Goal: Task Accomplishment & Management: Complete application form

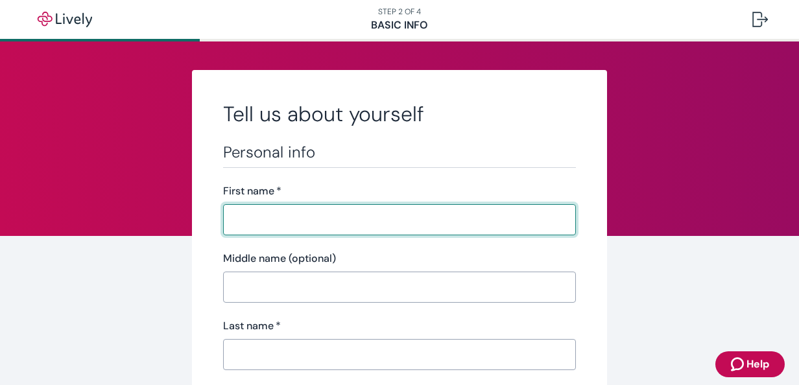
click at [256, 215] on input "First name   *" at bounding box center [399, 220] width 353 height 26
type input "[PERSON_NAME]"
type input "A"
type input "[PERSON_NAME]"
type input "Brickyard Healthcare-[GEOGRAPHIC_DATA]"
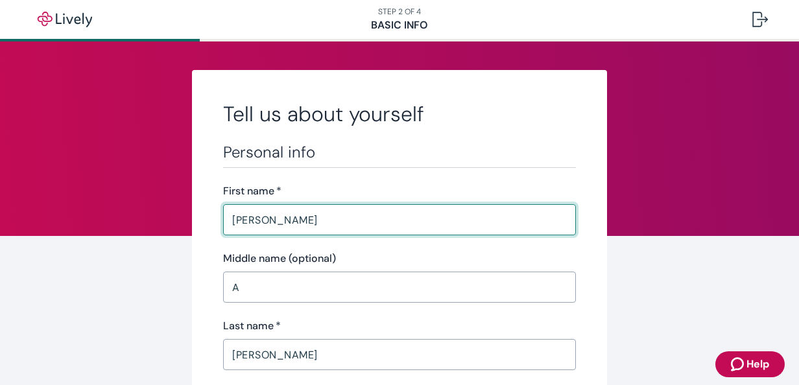
type input "[PHONE_NUMBER]"
type input "[STREET_ADDRESS]"
type input "Muncie"
type input "IN"
type input "47302"
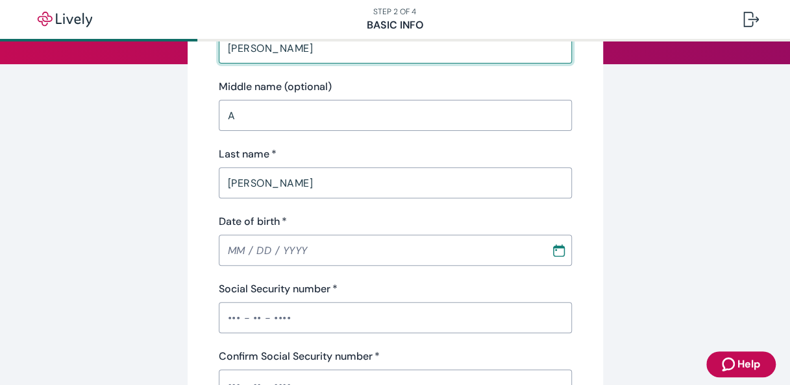
scroll to position [195, 0]
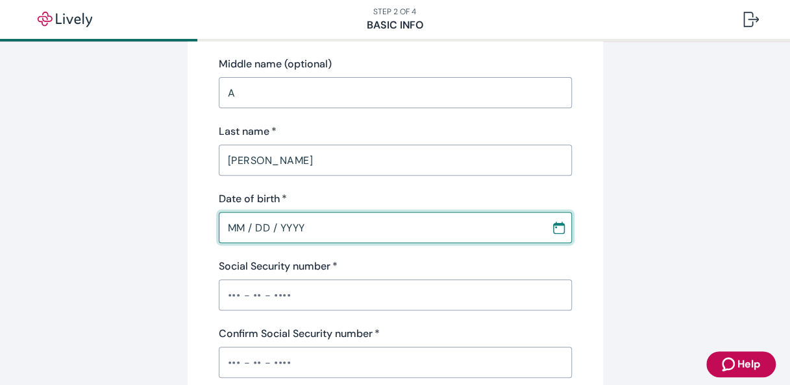
click at [310, 232] on input "MM / DD / YYYY" at bounding box center [380, 228] width 323 height 26
click at [238, 228] on input "MM / DD / YYYY" at bounding box center [380, 228] width 323 height 26
type input "[DATE]"
click at [371, 274] on div "Social Security number   * ​" at bounding box center [395, 285] width 353 height 52
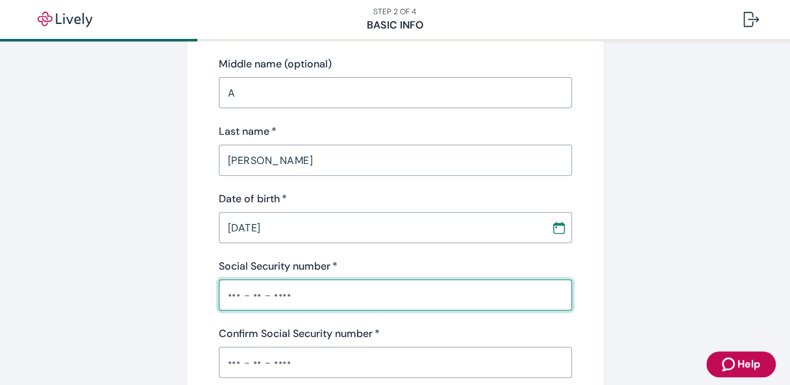
click at [283, 296] on input "Social Security number   *" at bounding box center [395, 295] width 353 height 26
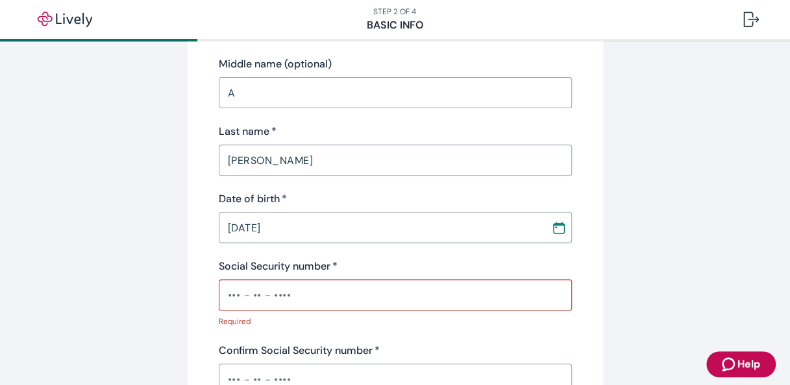
click at [289, 295] on input "Social Security number   *" at bounding box center [395, 295] width 353 height 26
type input "•••-•"
type input "RN MDS"
type input "IN"
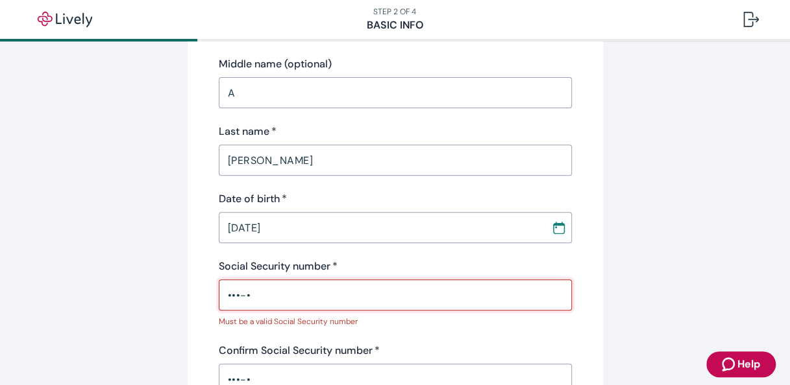
click at [243, 292] on input "•••-•" at bounding box center [395, 295] width 353 height 26
type input "•••-••-513"
type input "IN"
type input "•"
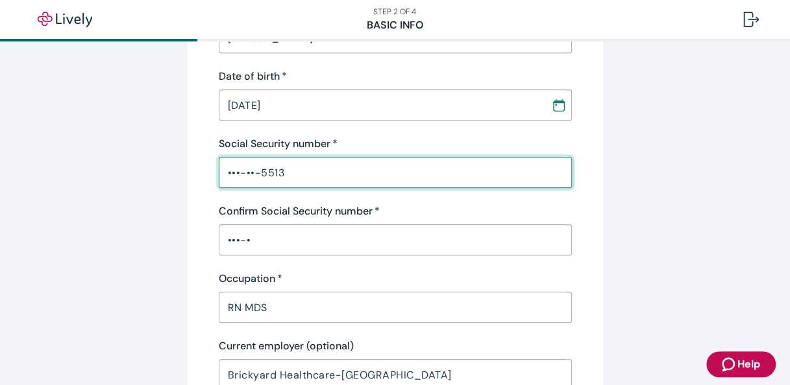
scroll to position [389, 0]
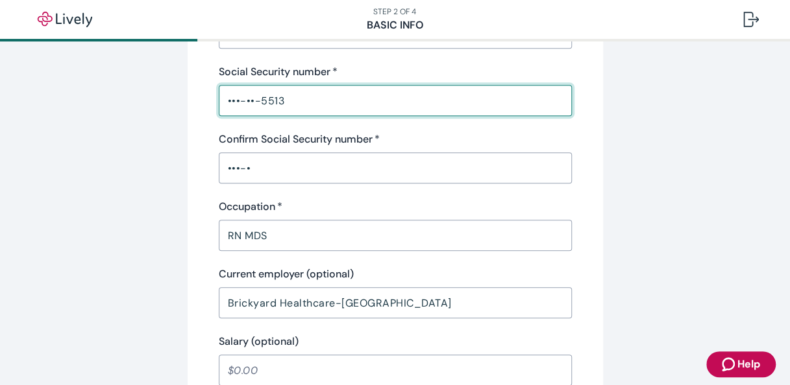
type input "•••-••-5513"
click at [254, 166] on input "•••-•" at bounding box center [395, 168] width 353 height 26
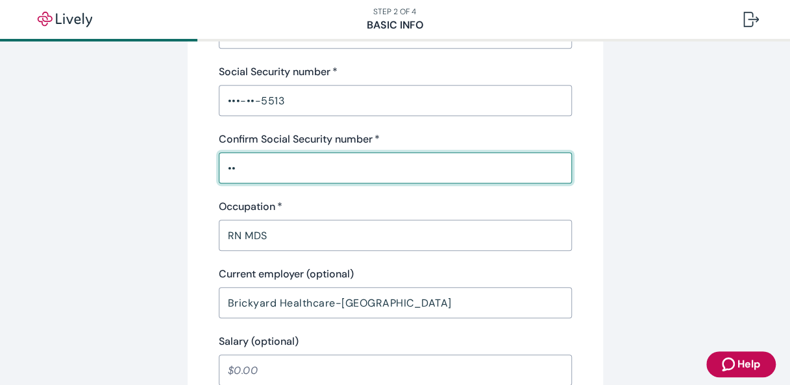
type input "•"
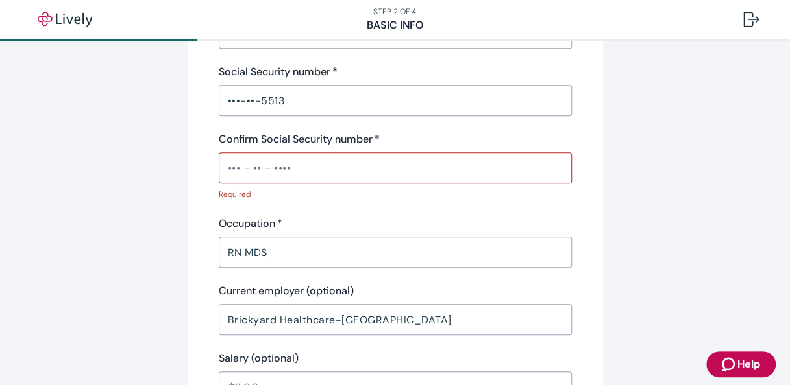
click at [432, 257] on div "Personal info First name   * [PERSON_NAME] ​ Middle name (optional) A ​ Last na…" at bounding box center [395, 77] width 353 height 649
drag, startPoint x: 291, startPoint y: 164, endPoint x: 279, endPoint y: 151, distance: 17.9
click at [291, 164] on input "Confirm Social Security number   *" at bounding box center [395, 168] width 353 height 26
drag, startPoint x: 285, startPoint y: 166, endPoint x: 279, endPoint y: 162, distance: 7.0
click at [285, 166] on input "Confirm Social Security number   *" at bounding box center [395, 168] width 353 height 26
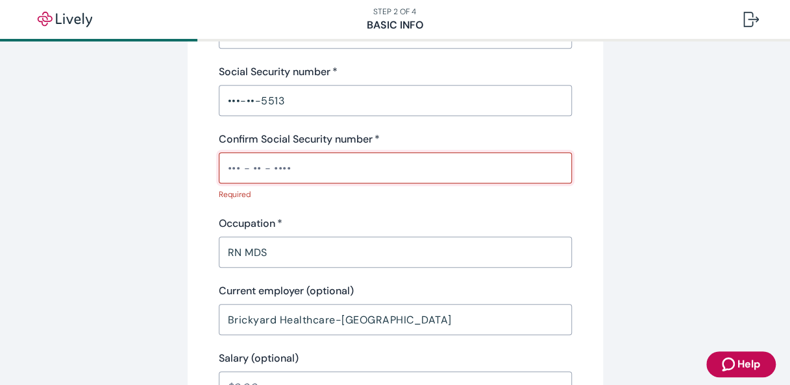
click at [289, 169] on input "Confirm Social Security number   *" at bounding box center [395, 168] width 353 height 26
click at [282, 178] on input "Confirm Social Security number   *" at bounding box center [395, 168] width 353 height 26
click at [284, 167] on input "Confirm Social Security number   *" at bounding box center [395, 168] width 353 height 26
click at [239, 197] on p "Required" at bounding box center [391, 195] width 344 height 12
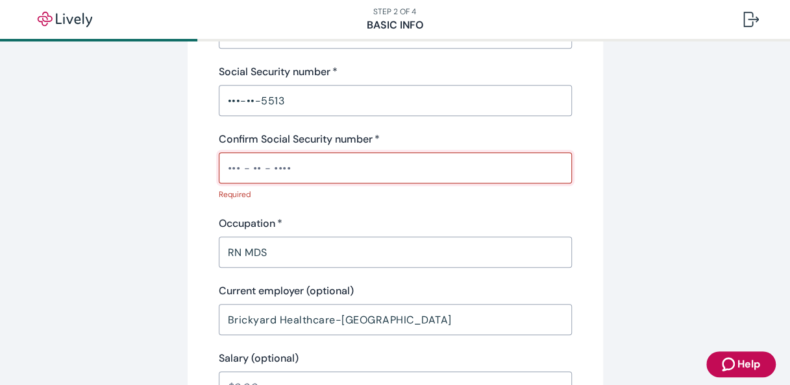
click at [283, 168] on input "Confirm Social Security number   *" at bounding box center [395, 168] width 353 height 26
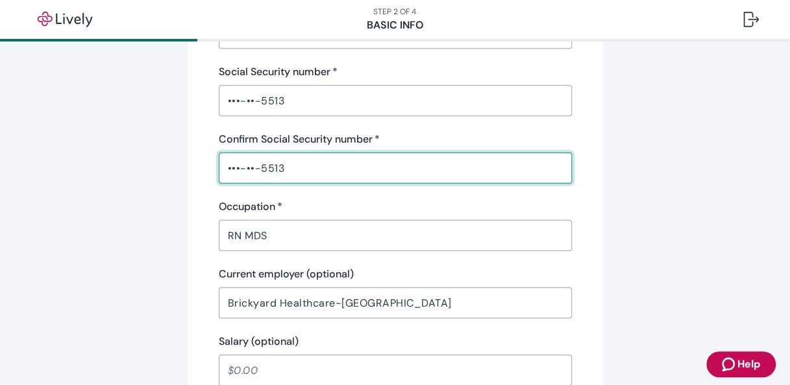
type input "•••-••-5513"
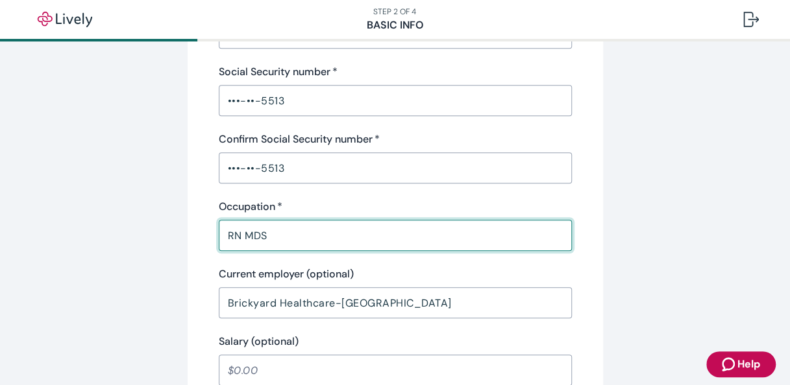
drag, startPoint x: 495, startPoint y: 244, endPoint x: 494, endPoint y: 237, distance: 6.6
click at [495, 243] on input "RN MDS" at bounding box center [395, 236] width 353 height 26
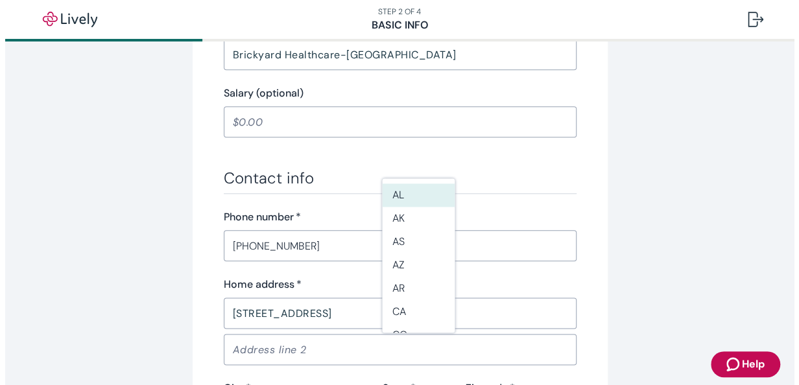
scroll to position [771, 0]
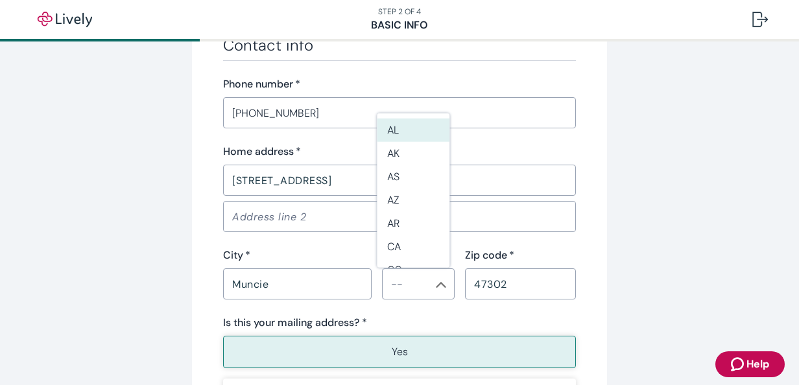
type input "RN MDSin"
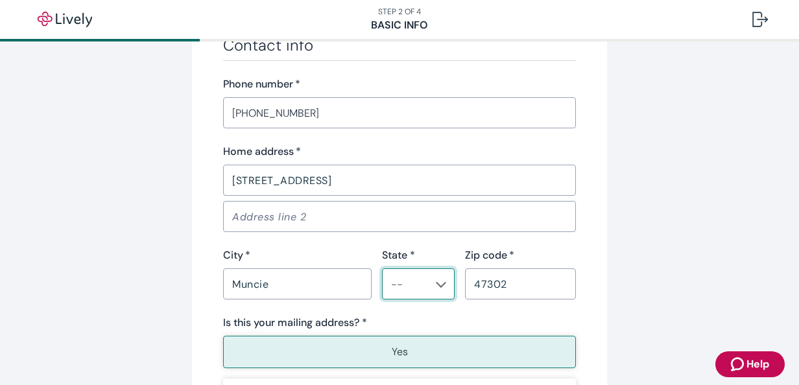
click at [386, 290] on input "State *" at bounding box center [407, 284] width 43 height 18
click at [402, 319] on li "IN" at bounding box center [413, 315] width 73 height 23
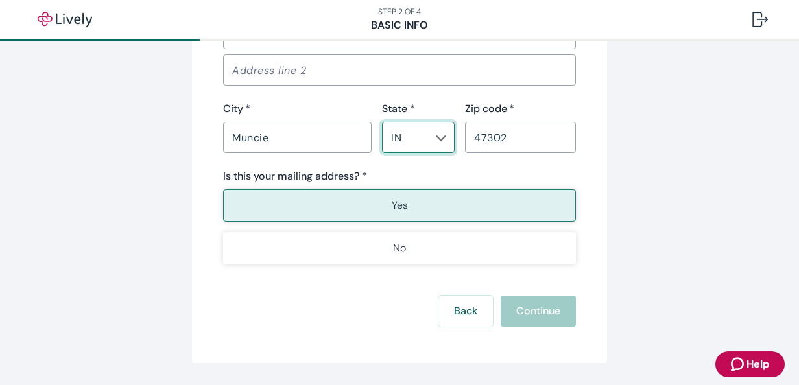
scroll to position [956, 0]
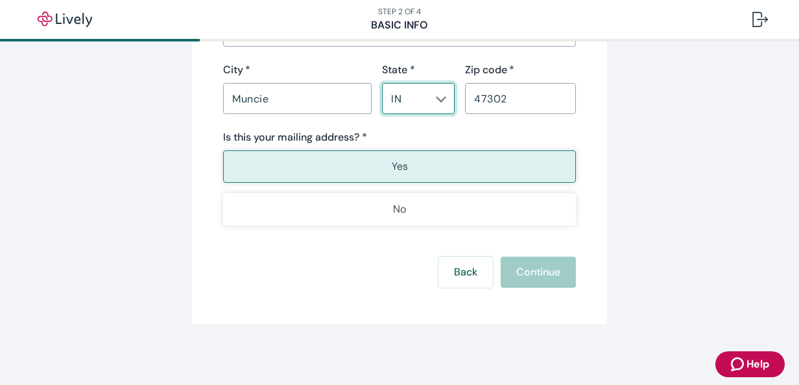
type input "IN"
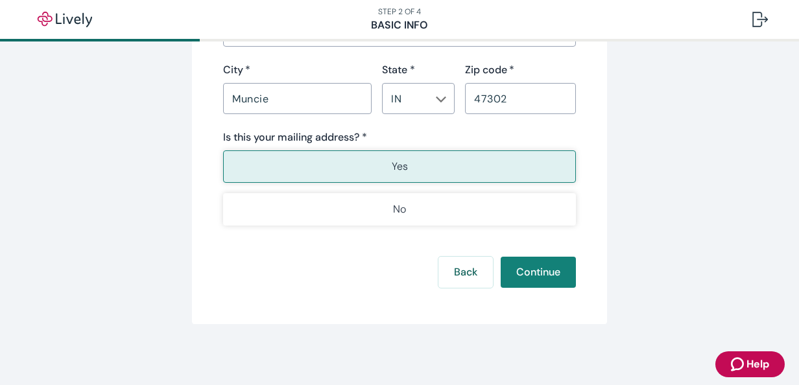
click at [532, 265] on button "Continue" at bounding box center [538, 272] width 75 height 31
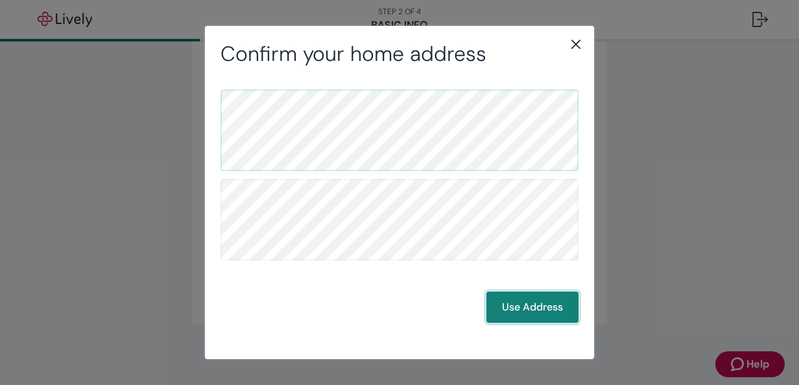
click at [526, 304] on button "Use Address" at bounding box center [533, 307] width 92 height 31
click at [535, 310] on button "Use Address" at bounding box center [533, 307] width 92 height 31
click at [513, 304] on button "Use Address" at bounding box center [533, 307] width 92 height 31
click at [522, 304] on button "Use Address" at bounding box center [533, 307] width 92 height 31
click at [533, 304] on button "Use Address" at bounding box center [533, 307] width 92 height 31
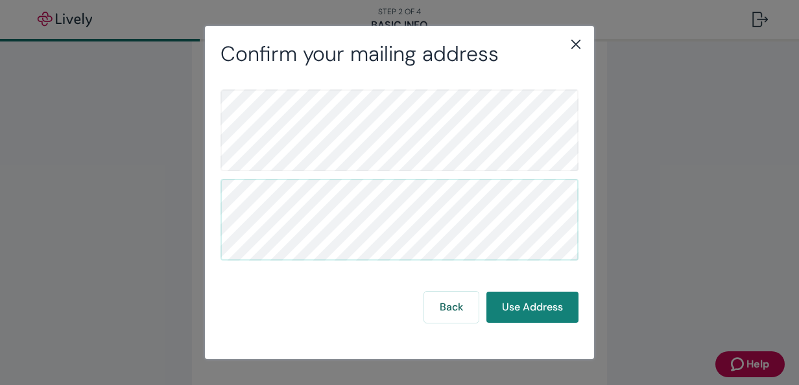
click at [577, 42] on icon "close" at bounding box center [576, 44] width 16 height 16
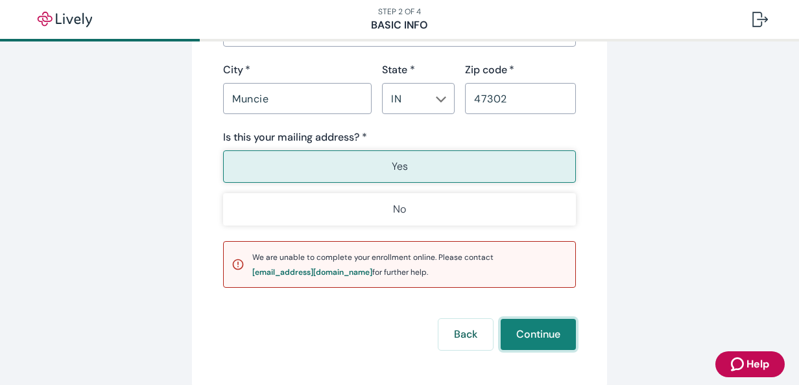
click at [527, 331] on button "Continue" at bounding box center [538, 334] width 75 height 31
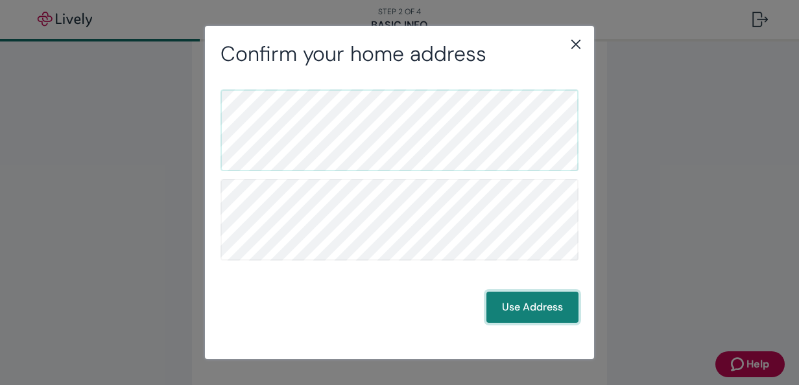
click at [521, 305] on button "Use Address" at bounding box center [533, 307] width 92 height 31
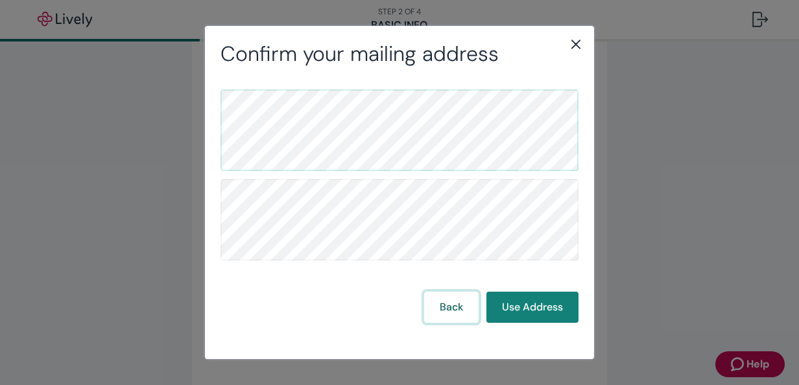
click at [446, 304] on button "Back" at bounding box center [451, 307] width 55 height 31
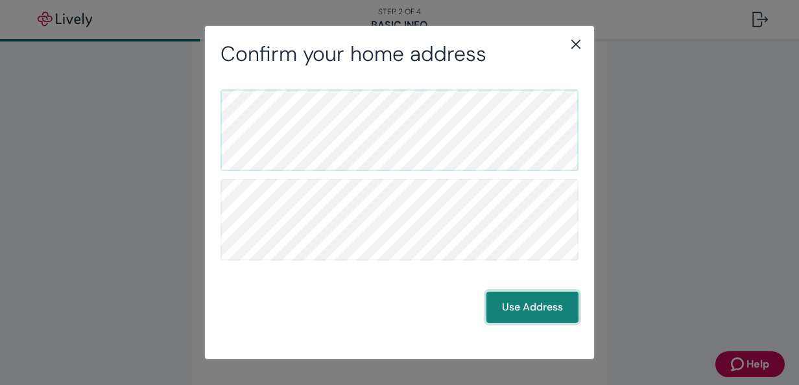
click at [516, 302] on button "Use Address" at bounding box center [533, 307] width 92 height 31
click at [523, 304] on button "Use Address" at bounding box center [533, 307] width 92 height 31
click at [576, 43] on icon "close" at bounding box center [576, 44] width 9 height 9
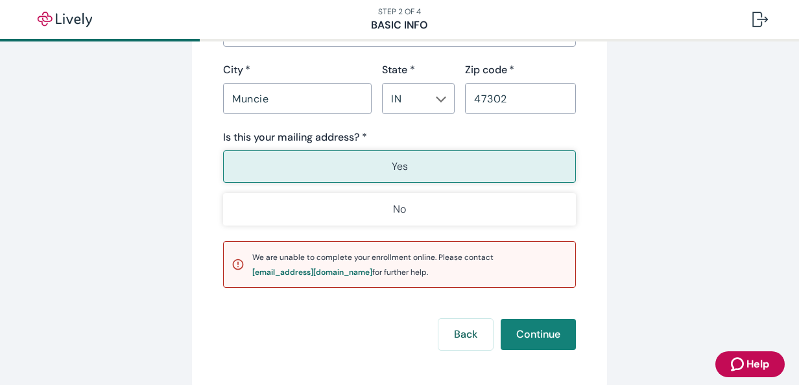
click at [396, 167] on p "Yes" at bounding box center [400, 167] width 16 height 16
click at [531, 336] on button "Continue" at bounding box center [538, 334] width 75 height 31
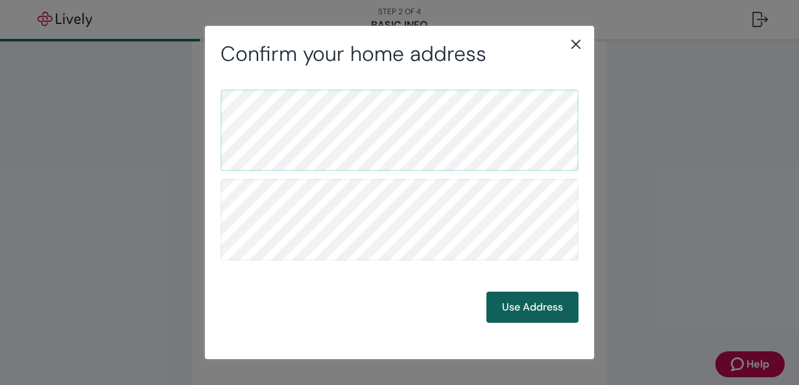
click at [534, 310] on button "Use Address" at bounding box center [533, 307] width 92 height 31
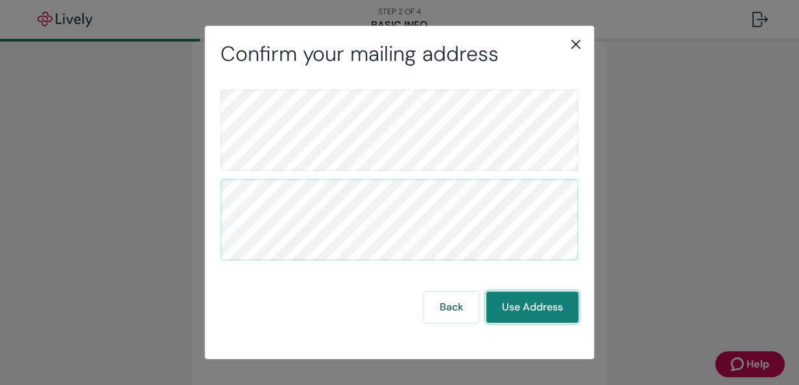
drag, startPoint x: 522, startPoint y: 310, endPoint x: 522, endPoint y: 304, distance: 6.5
click at [523, 309] on button "Use Address" at bounding box center [533, 307] width 92 height 31
click at [573, 44] on icon "close" at bounding box center [576, 44] width 16 height 16
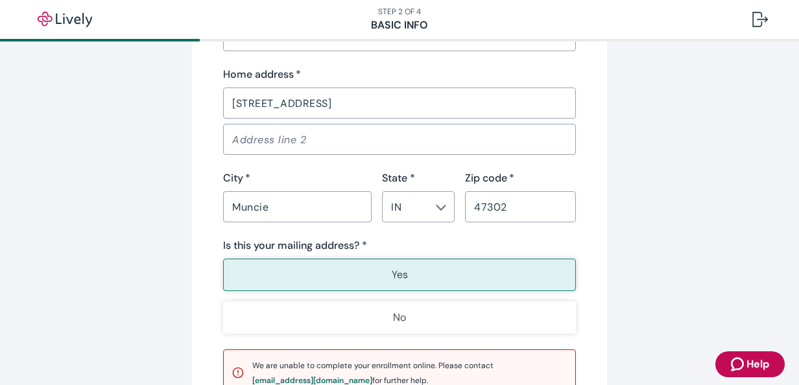
scroll to position [697, 0]
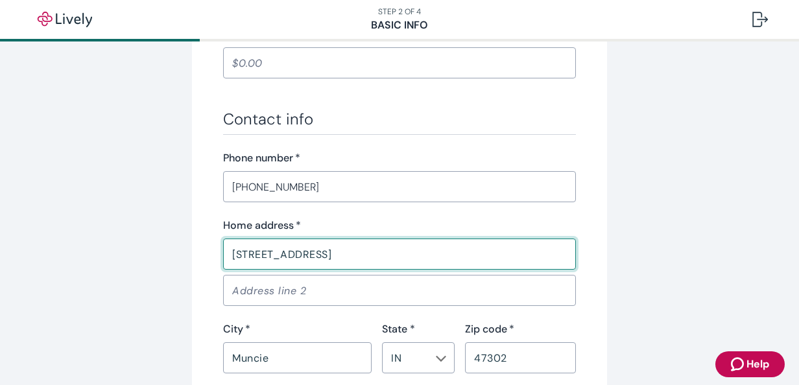
click at [280, 254] on input "[STREET_ADDRESS]" at bounding box center [399, 254] width 353 height 26
drag, startPoint x: 330, startPoint y: 254, endPoint x: 310, endPoint y: 243, distance: 22.7
click at [315, 245] on input "[STREET_ADDRESS]" at bounding box center [399, 254] width 353 height 26
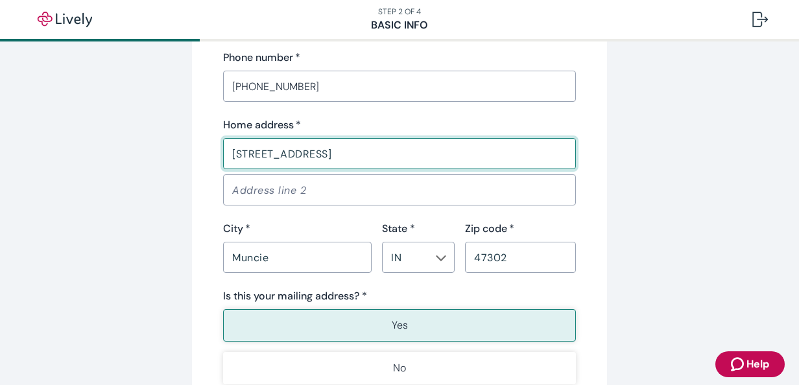
scroll to position [956, 0]
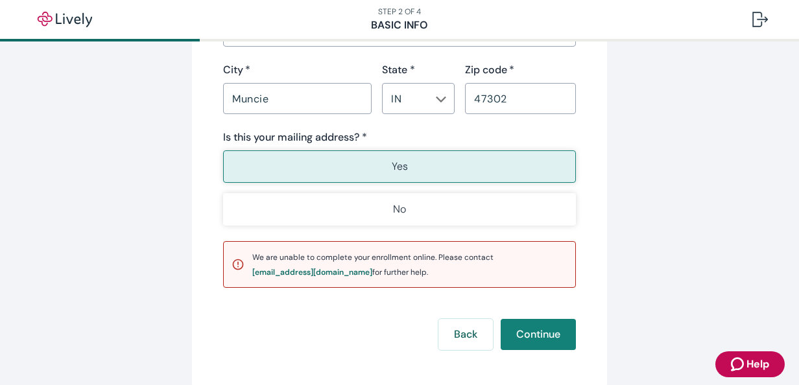
type input "[STREET_ADDRESS]"
click at [400, 165] on p "Yes" at bounding box center [400, 167] width 16 height 16
click at [529, 331] on button "Continue" at bounding box center [538, 334] width 75 height 31
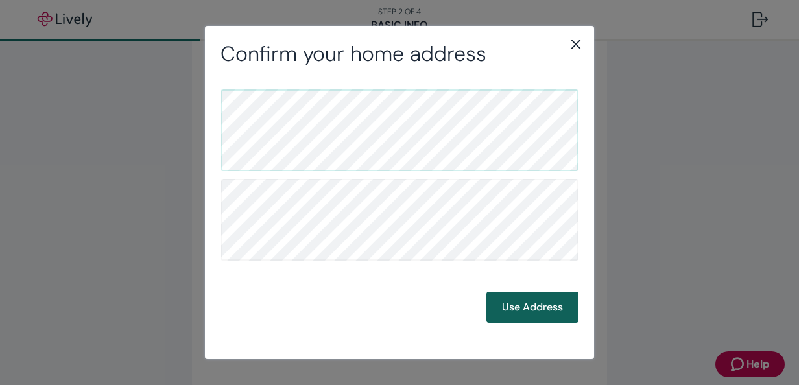
click at [555, 309] on button "Use Address" at bounding box center [533, 307] width 92 height 31
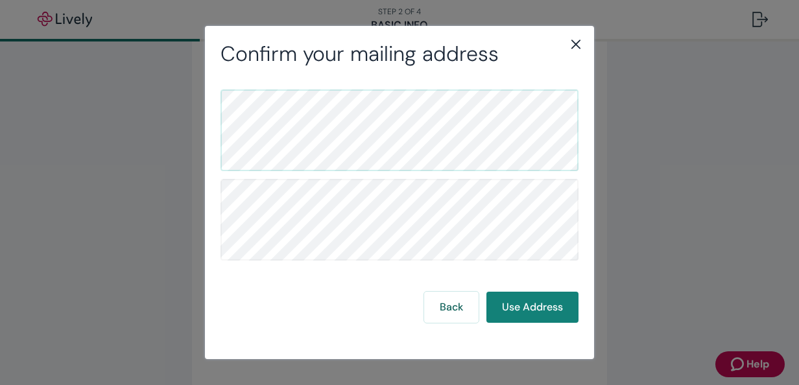
click at [575, 43] on icon "close" at bounding box center [576, 44] width 16 height 16
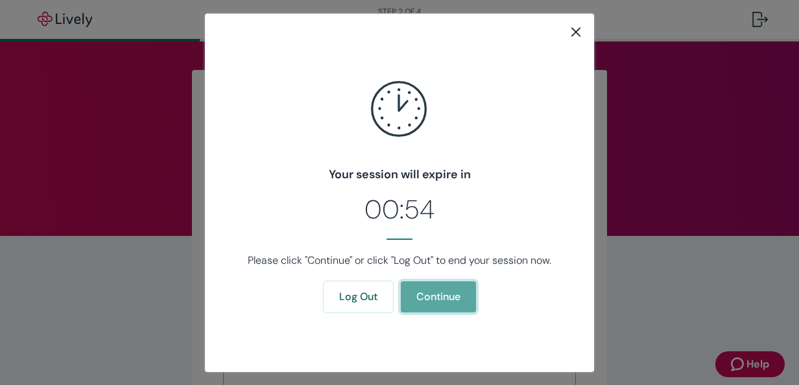
click at [443, 298] on button "Continue" at bounding box center [438, 297] width 75 height 31
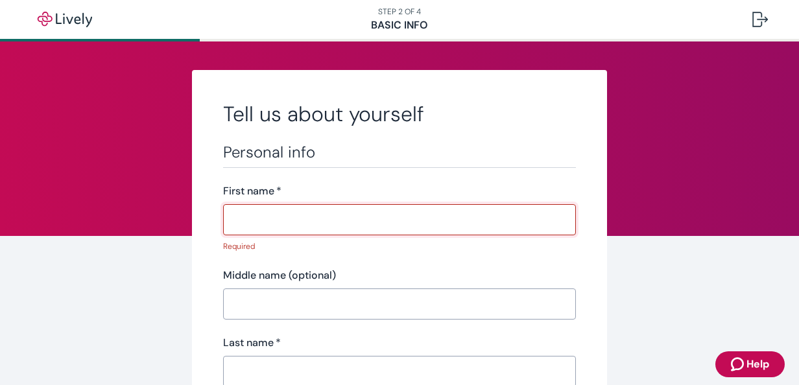
click at [255, 219] on input "First name   *" at bounding box center [399, 220] width 353 height 26
type input "[PERSON_NAME]"
type input "A"
type input "[PERSON_NAME]"
type input "[DATE]"
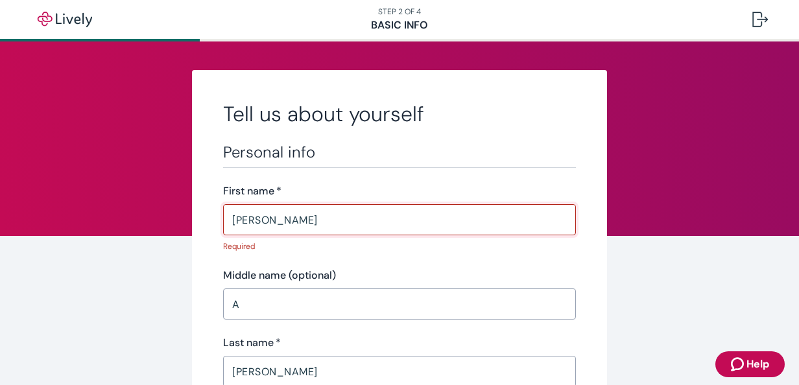
type input "•••-•"
type input "RN MDSin"
type input "Brickyard Healthcare-[GEOGRAPHIC_DATA]"
type input "[PHONE_NUMBER]"
type input "[STREET_ADDRESS]"
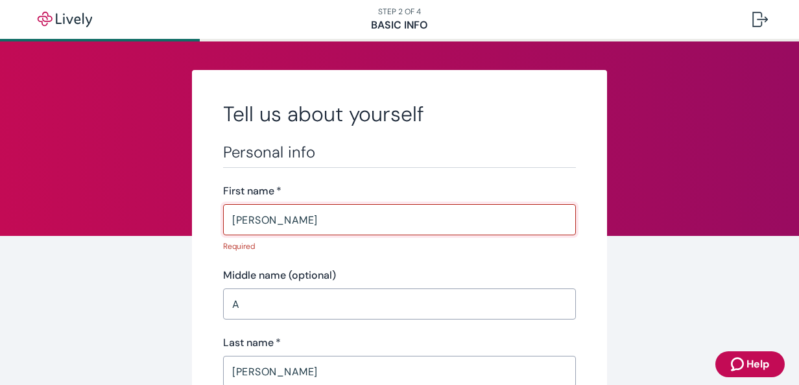
type input "Muncie"
type input "IN"
type input "47302"
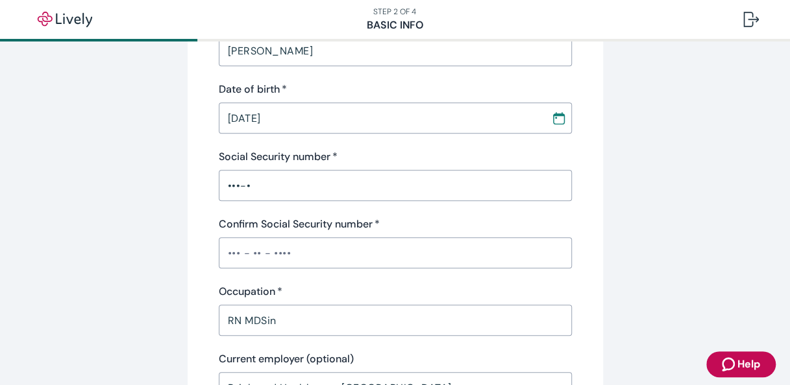
scroll to position [324, 0]
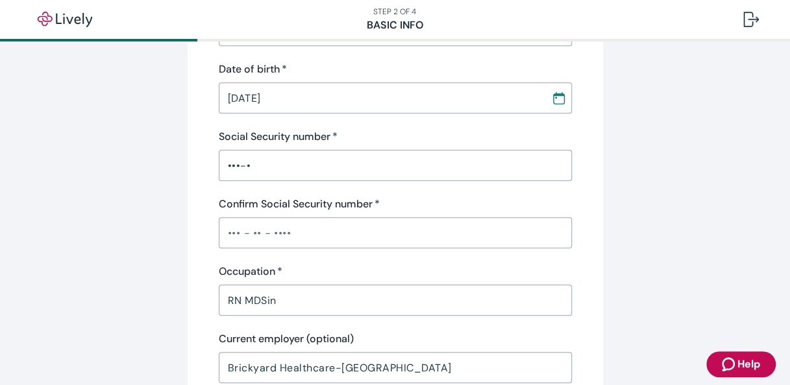
click at [257, 169] on input "•••-•" at bounding box center [395, 165] width 353 height 26
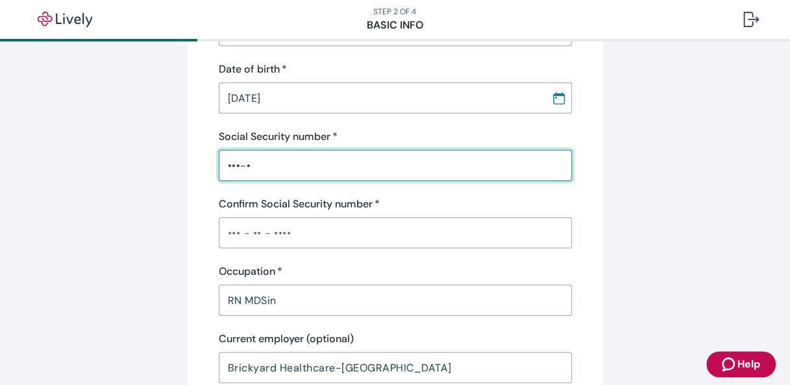
type input "•••-••-513"
type input "IN"
type input "•••-••-5513"
click at [324, 231] on input "Confirm Social Security number   *" at bounding box center [395, 233] width 353 height 26
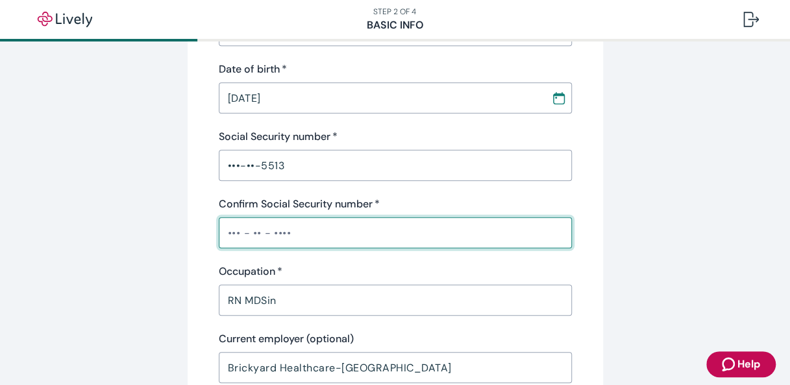
click at [303, 303] on div "RN MDSin ​" at bounding box center [395, 300] width 353 height 31
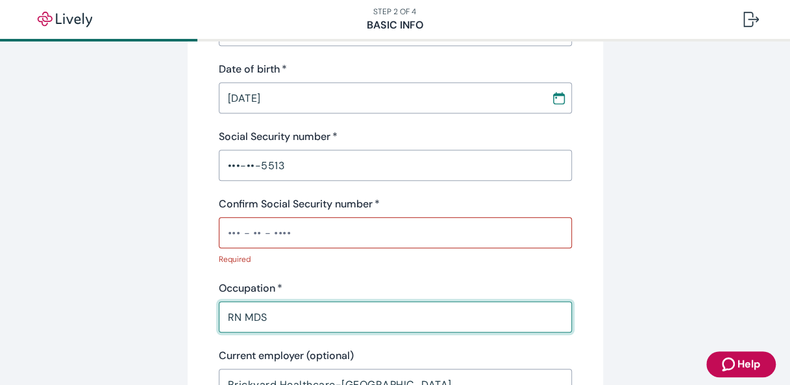
type input "RN MDS"
click at [492, 273] on div "Personal info First name   * [PERSON_NAME] ​ Middle name (optional) A ​ Last na…" at bounding box center [395, 142] width 353 height 649
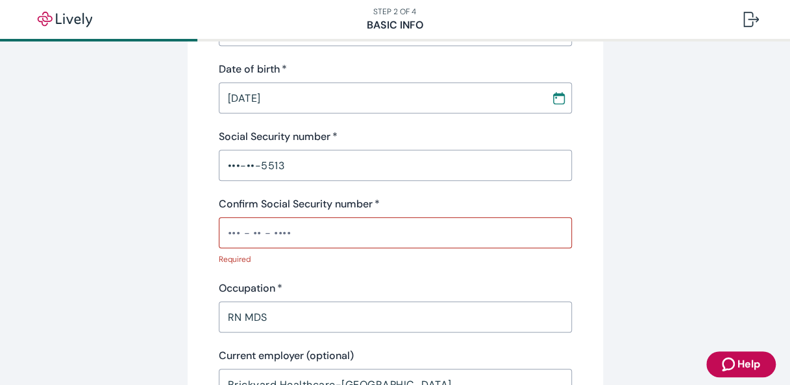
click at [285, 232] on input "Confirm Social Security number   *" at bounding box center [395, 233] width 353 height 26
type input "•••-••-5513"
drag, startPoint x: 354, startPoint y: 287, endPoint x: 361, endPoint y: 260, distance: 28.6
click at [359, 270] on div "Personal info First name   * Pamela ​ Middle name (optional) A ​ Last name   * …" at bounding box center [395, 142] width 353 height 649
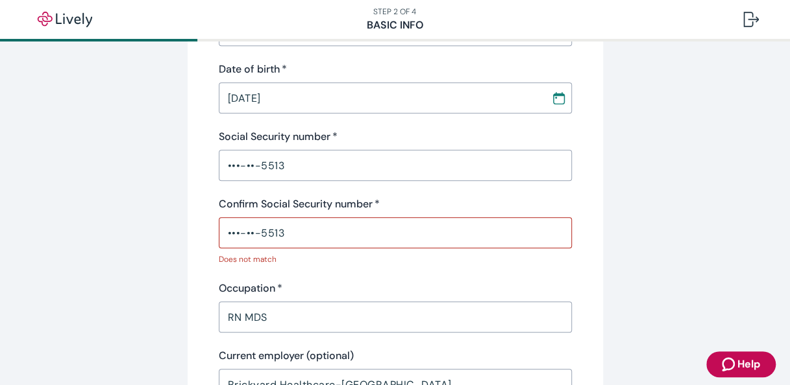
drag, startPoint x: 435, startPoint y: 298, endPoint x: 440, endPoint y: 291, distance: 9.0
click at [435, 298] on div "Occupation   * RN MDS ​" at bounding box center [395, 307] width 353 height 52
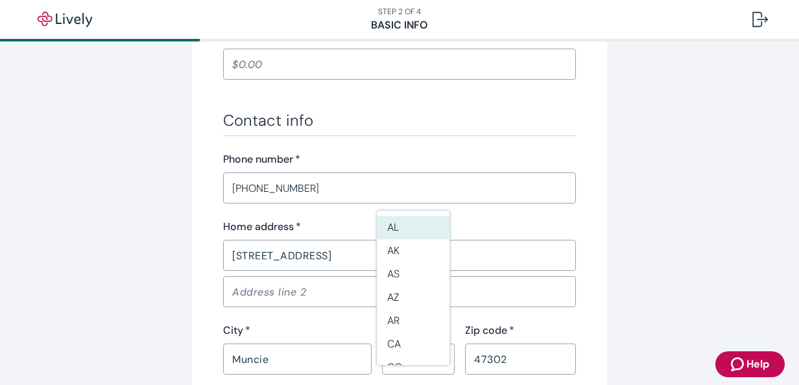
scroll to position [714, 0]
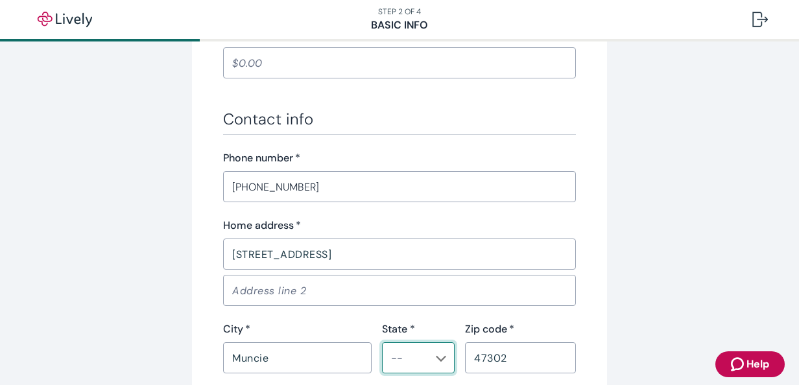
click at [398, 356] on input "State *" at bounding box center [407, 358] width 43 height 18
click at [391, 325] on li "IN" at bounding box center [413, 324] width 73 height 23
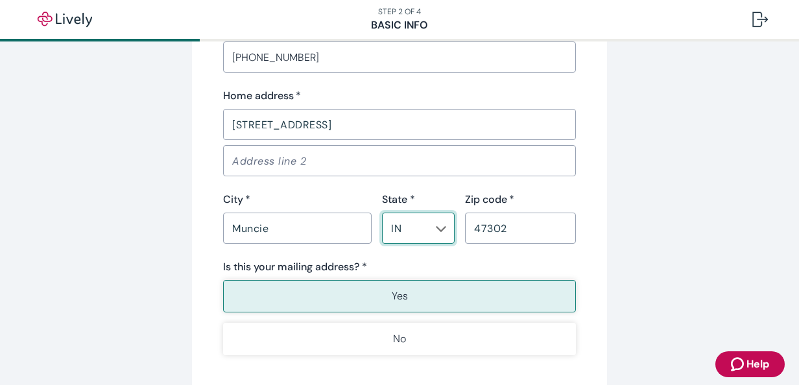
scroll to position [908, 0]
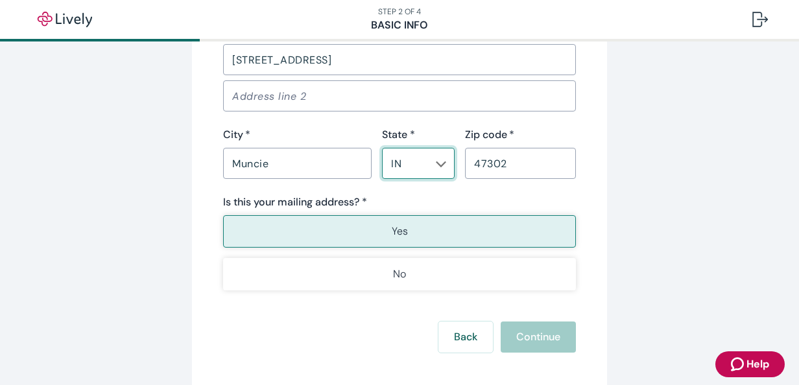
type input "IN"
click at [396, 230] on p "Yes" at bounding box center [400, 232] width 16 height 16
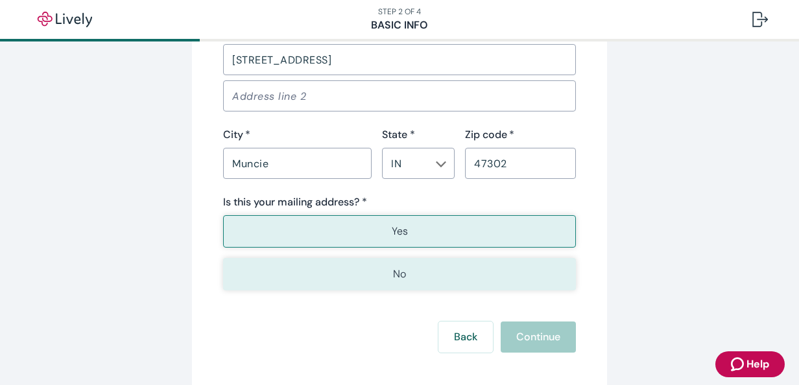
click at [358, 271] on button "No" at bounding box center [399, 274] width 353 height 32
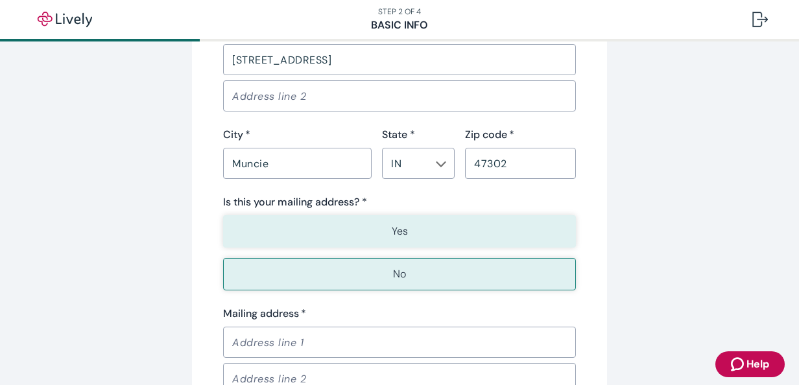
click at [396, 228] on p "Yes" at bounding box center [400, 232] width 16 height 16
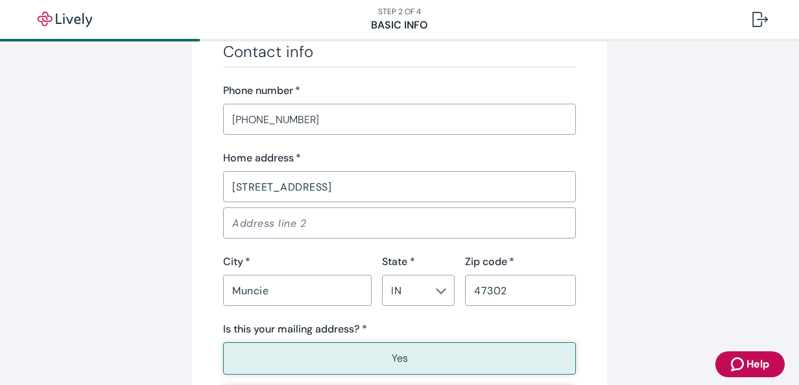
scroll to position [779, 0]
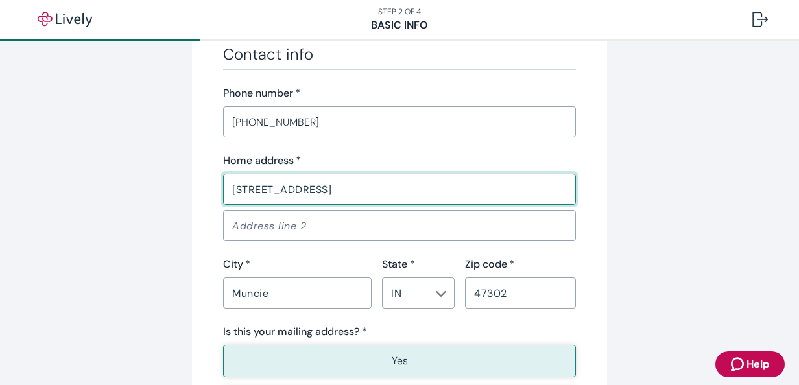
click at [281, 190] on input "[STREET_ADDRESS]" at bounding box center [399, 189] width 353 height 26
click at [293, 188] on input "[STREET_ADDRESS]" at bounding box center [399, 189] width 353 height 26
click at [332, 191] on input "3704 W 32ND Street" at bounding box center [399, 189] width 353 height 26
click at [296, 187] on input "3704 W 32ND Str" at bounding box center [399, 189] width 353 height 26
click at [315, 189] on input "3704 W 32TH Str" at bounding box center [399, 189] width 353 height 26
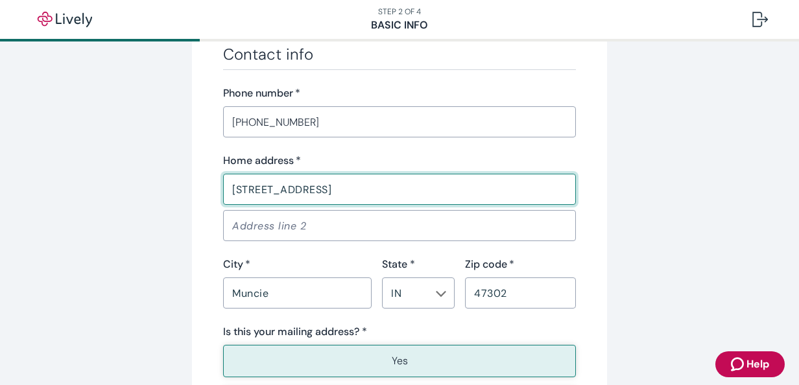
click at [528, 205] on div "​" at bounding box center [397, 223] width 358 height 36
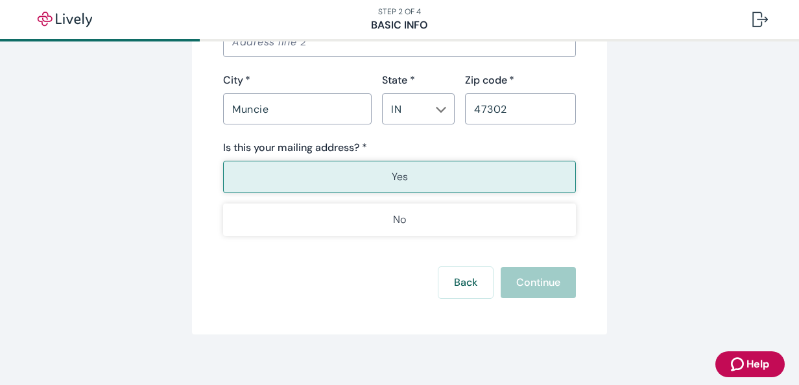
scroll to position [973, 0]
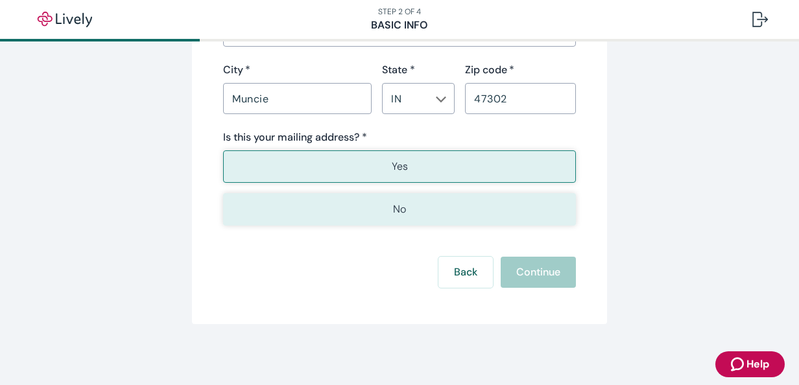
click at [386, 212] on button "No" at bounding box center [399, 209] width 353 height 32
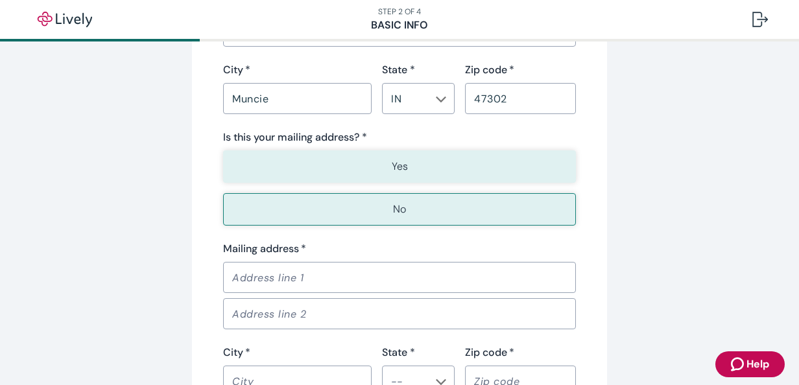
click at [397, 167] on p "Yes" at bounding box center [400, 167] width 16 height 16
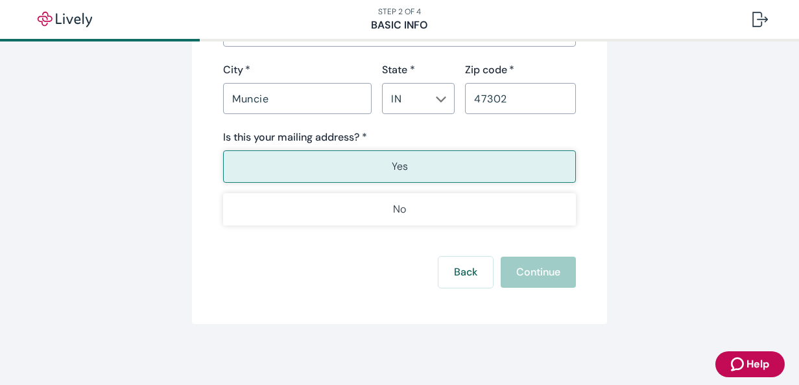
click at [530, 265] on div "Back Continue" at bounding box center [399, 272] width 353 height 31
click at [435, 131] on div "Is this your mailing address? *" at bounding box center [399, 138] width 353 height 16
click at [437, 101] on icon "Chevron icon" at bounding box center [442, 100] width 10 height 6
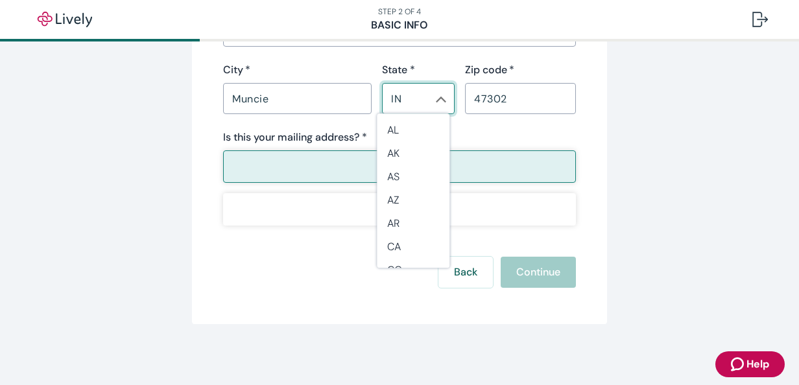
scroll to position [272, 0]
click at [397, 250] on li "IN" at bounding box center [413, 256] width 73 height 25
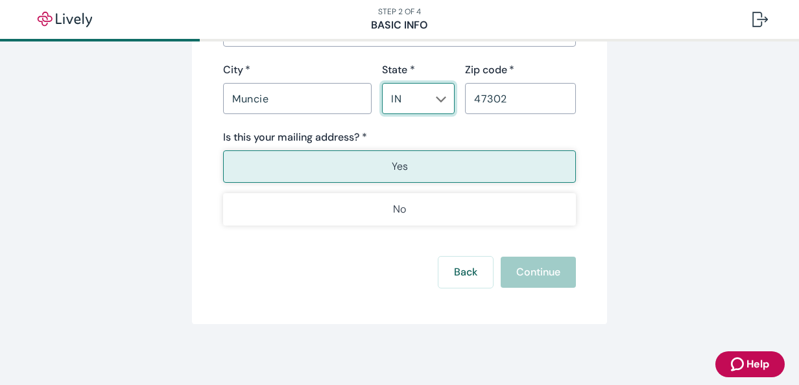
drag, startPoint x: 241, startPoint y: 285, endPoint x: 241, endPoint y: 278, distance: 7.2
click at [241, 284] on div "Back Continue" at bounding box center [399, 272] width 353 height 31
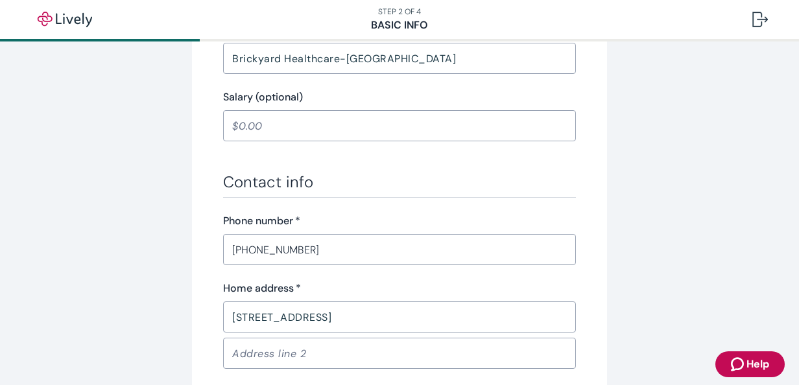
scroll to position [649, 0]
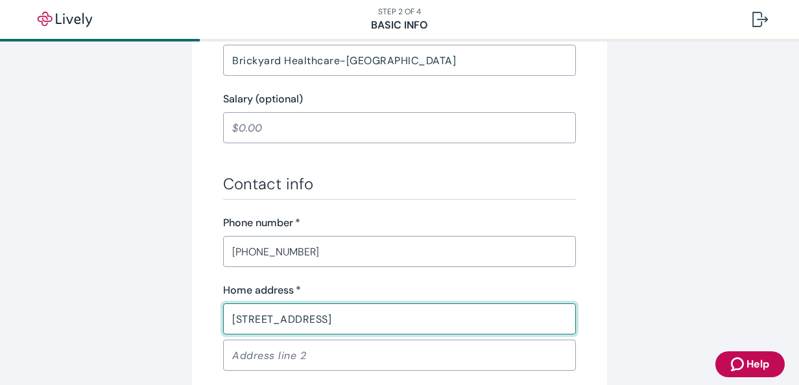
click at [320, 317] on input "3704 W 32TH ST" at bounding box center [399, 319] width 353 height 26
type input "3"
click at [302, 311] on input "Home address   *" at bounding box center [399, 319] width 353 height 26
type input "[STREET_ADDRESS]"
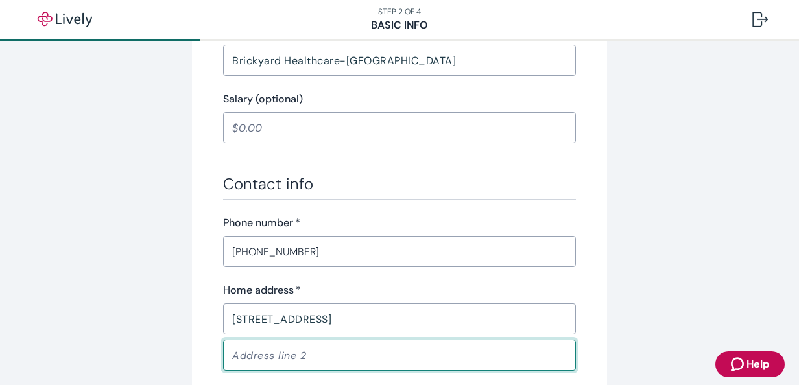
click at [374, 383] on div "Home address   * 3704 West 32nd Street ​ ​ City   * Muncie ​ State * IN ​ Zip c…" at bounding box center [399, 361] width 353 height 156
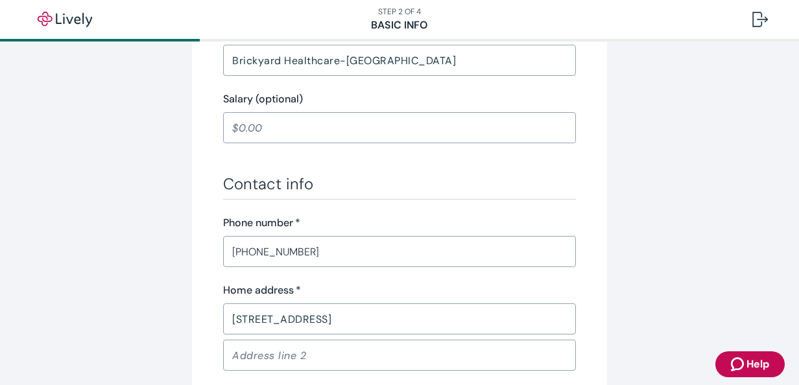
click at [657, 295] on div "Tell us about yourself Personal info First name   * Pamela ​ Middle name (optio…" at bounding box center [399, 35] width 623 height 1228
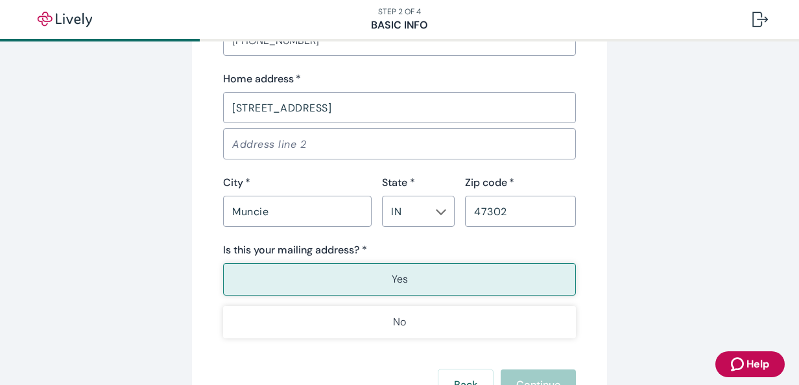
scroll to position [908, 0]
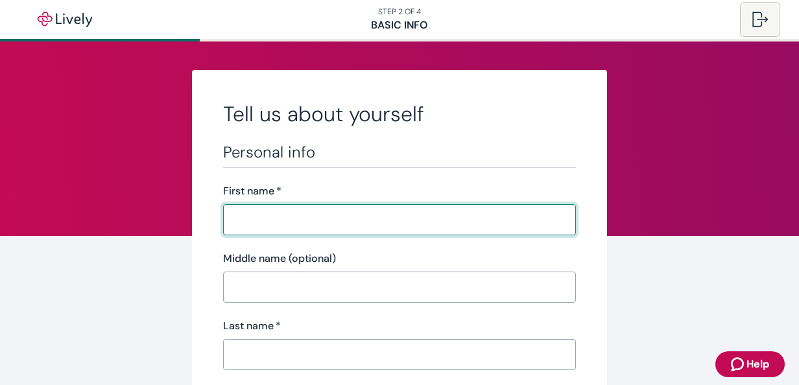
click at [762, 17] on div at bounding box center [761, 20] width 16 height 16
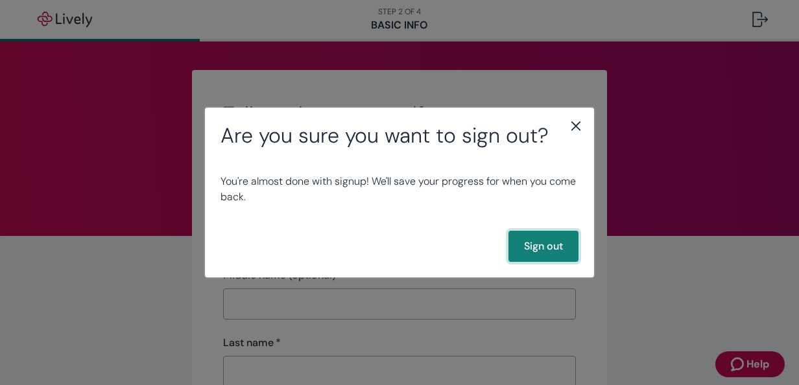
click at [546, 245] on button "Sign out" at bounding box center [544, 246] width 70 height 31
